Goal: Use online tool/utility: Utilize a website feature to perform a specific function

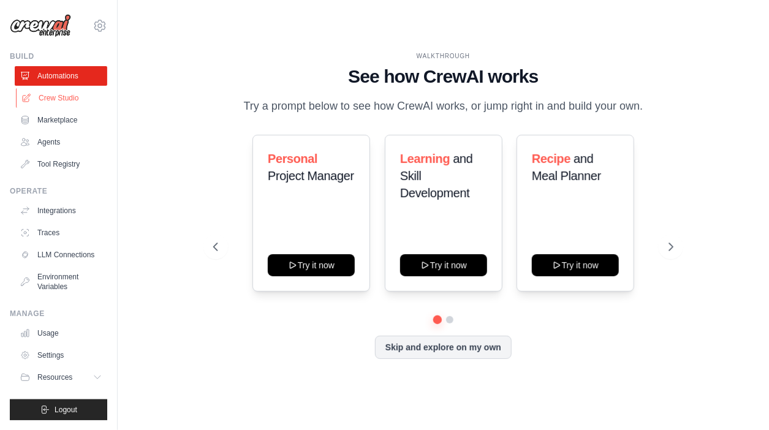
click at [59, 99] on link "Crew Studio" at bounding box center [62, 98] width 92 height 20
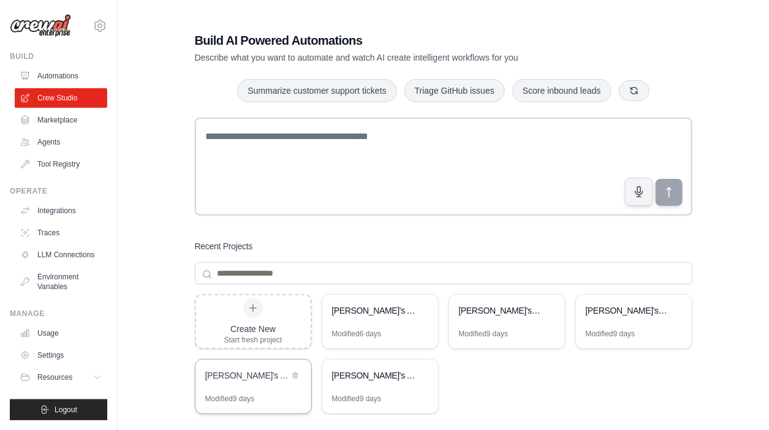
click at [254, 386] on div "[PERSON_NAME]'s AI Crew - Artist Management Automation" at bounding box center [253, 377] width 116 height 34
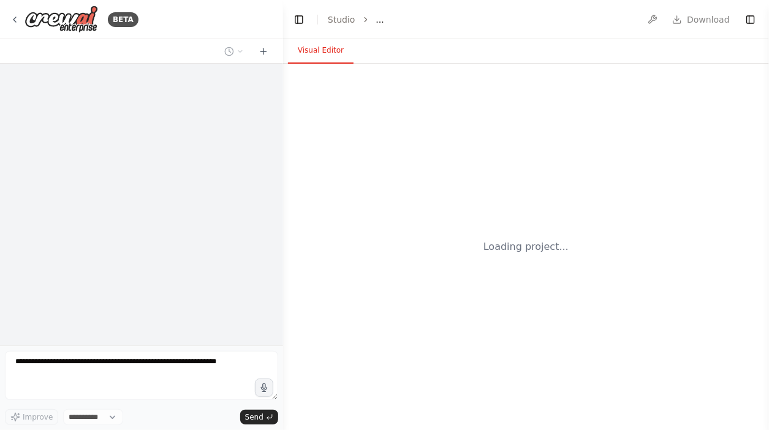
select select "****"
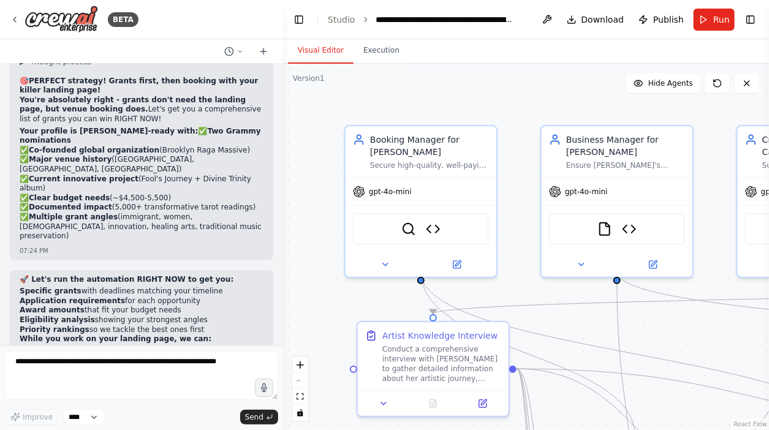
scroll to position [21860, 0]
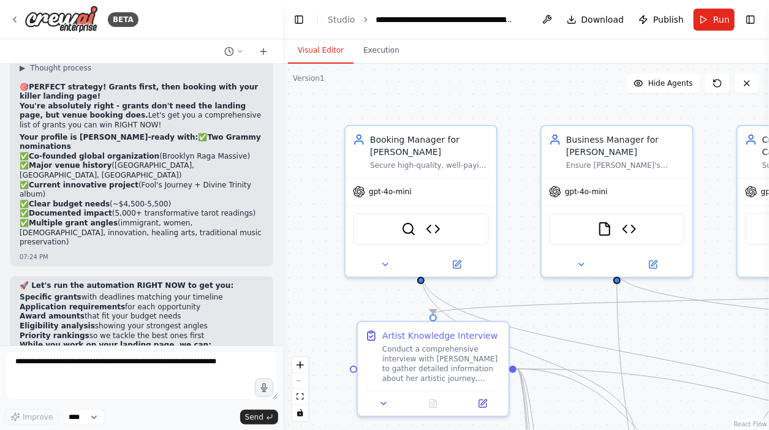
drag, startPoint x: 176, startPoint y: 281, endPoint x: 80, endPoint y: 89, distance: 214.5
click at [80, 89] on div "🚀 Camila’s AI Crew: Automation Descriptions 🎤 Booking Manager Goal: Secure high…" at bounding box center [141, 205] width 283 height 282
copy div "🌍 PERFECT! Your agents are now GLOBAL HUNTERS! GRANTS WILL INCLUDE: 🇺🇸 All 50 U…"
